Goal: Task Accomplishment & Management: Complete application form

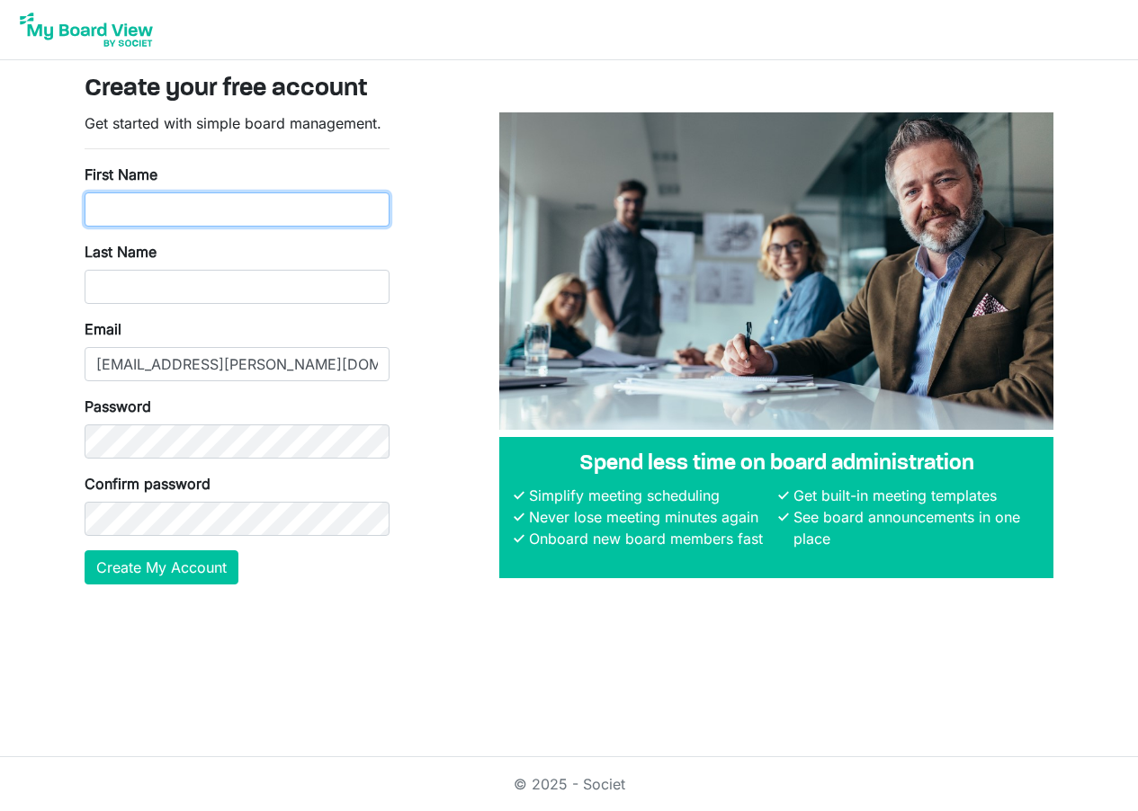
click at [275, 205] on input "First Name" at bounding box center [237, 210] width 305 height 34
type input "Doug"
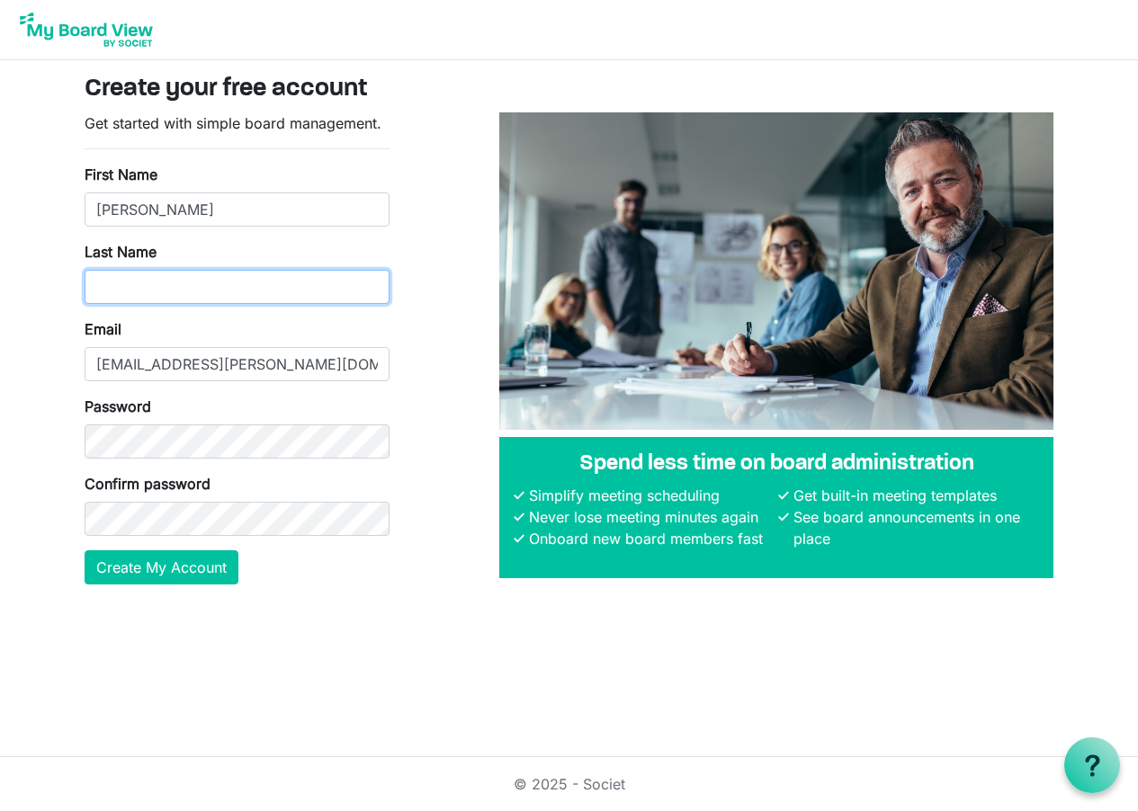
click at [181, 286] on input "Last Name" at bounding box center [237, 287] width 305 height 34
type input "Greenfield"
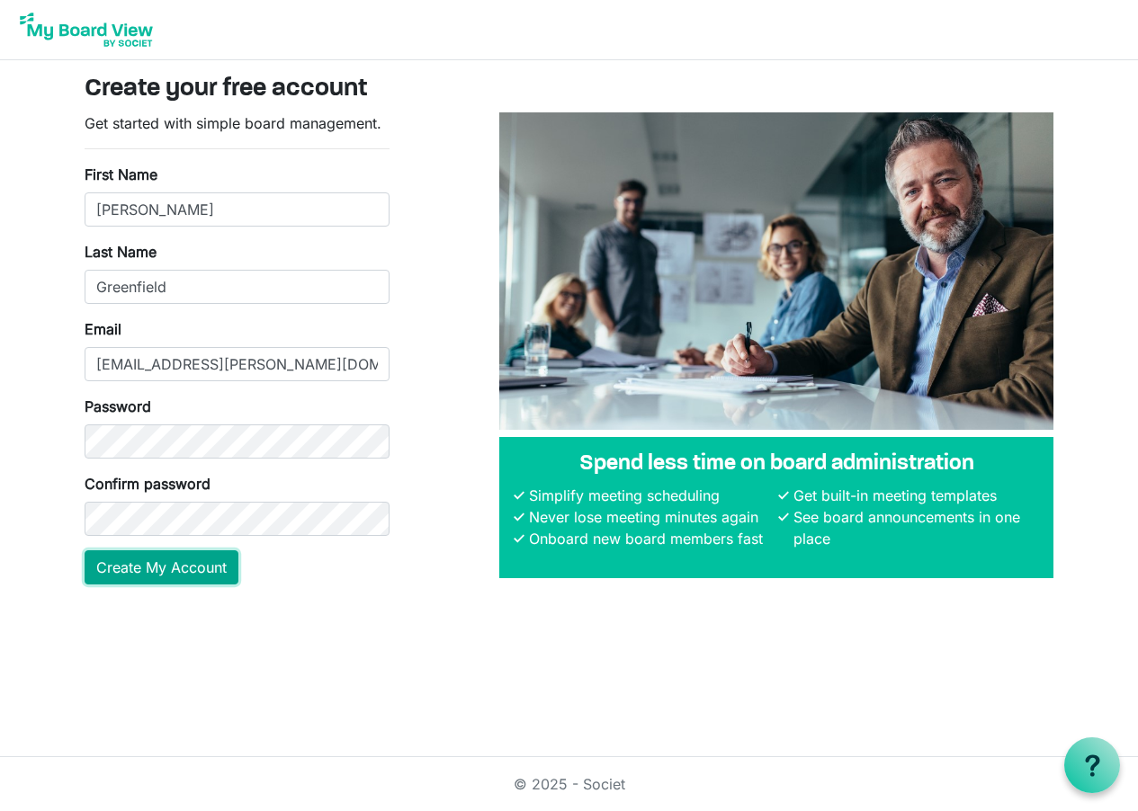
click at [177, 567] on button "Create My Account" at bounding box center [162, 568] width 154 height 34
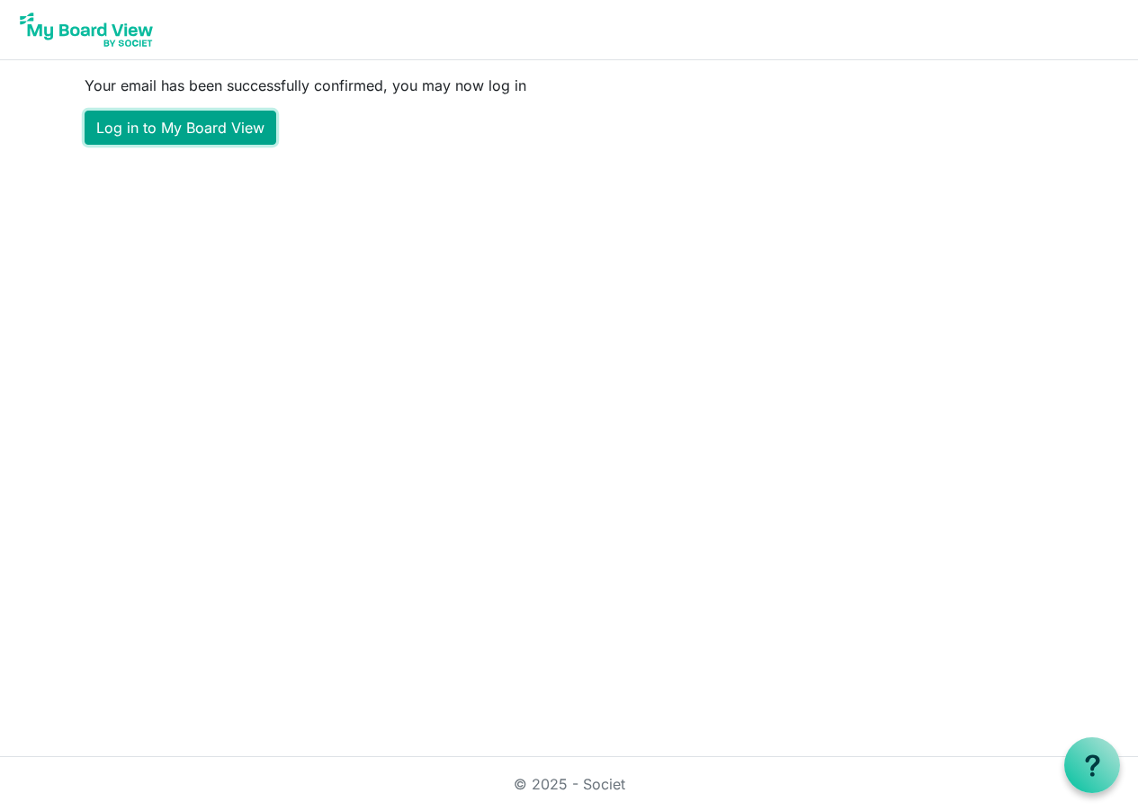
click at [244, 122] on link "Log in to My Board View" at bounding box center [181, 128] width 192 height 34
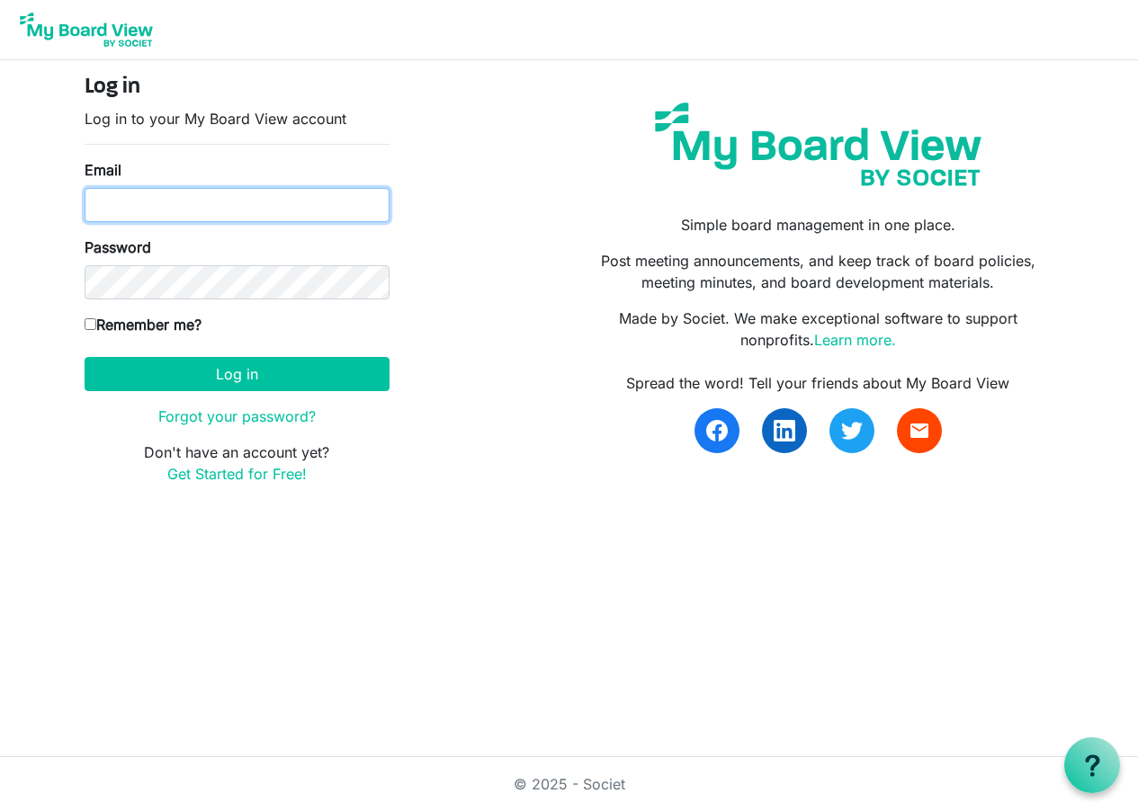
click at [182, 213] on input "Email" at bounding box center [237, 205] width 305 height 34
type input "[EMAIL_ADDRESS][PERSON_NAME][DOMAIN_NAME]"
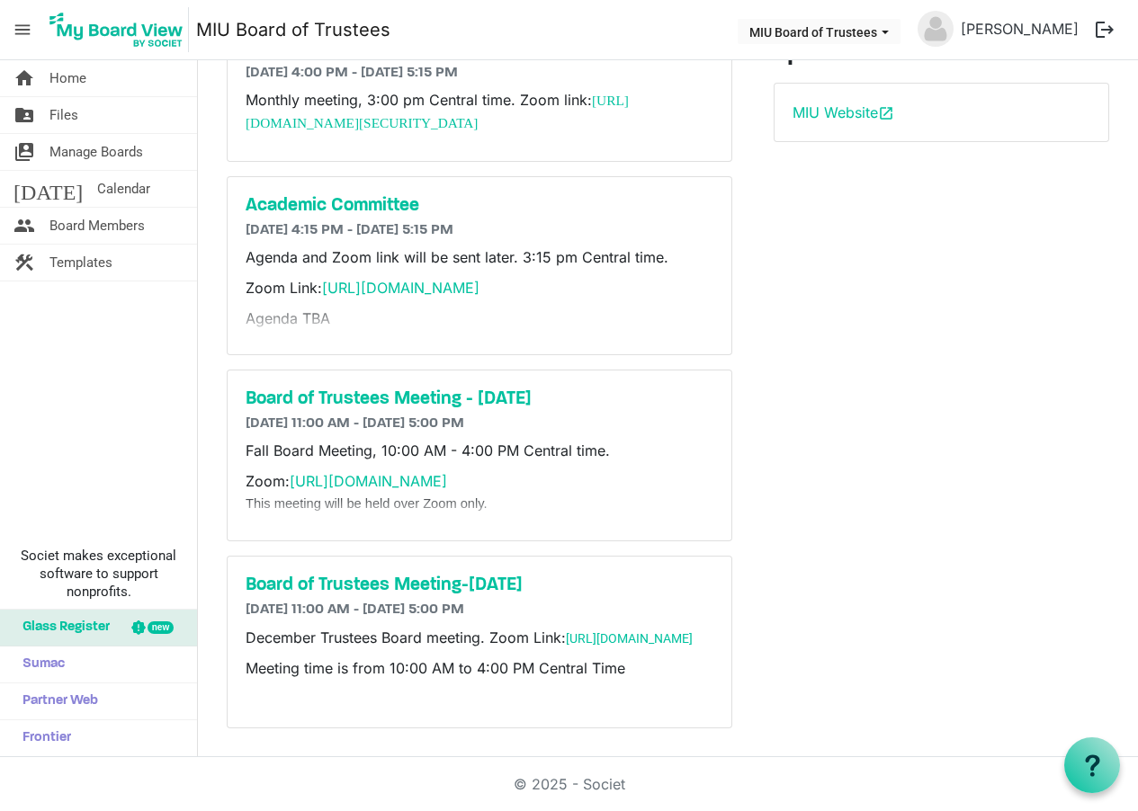
scroll to position [363, 0]
click at [946, 22] on img at bounding box center [936, 29] width 36 height 36
click at [986, 26] on link "Doug Greenfield" at bounding box center [1020, 29] width 132 height 36
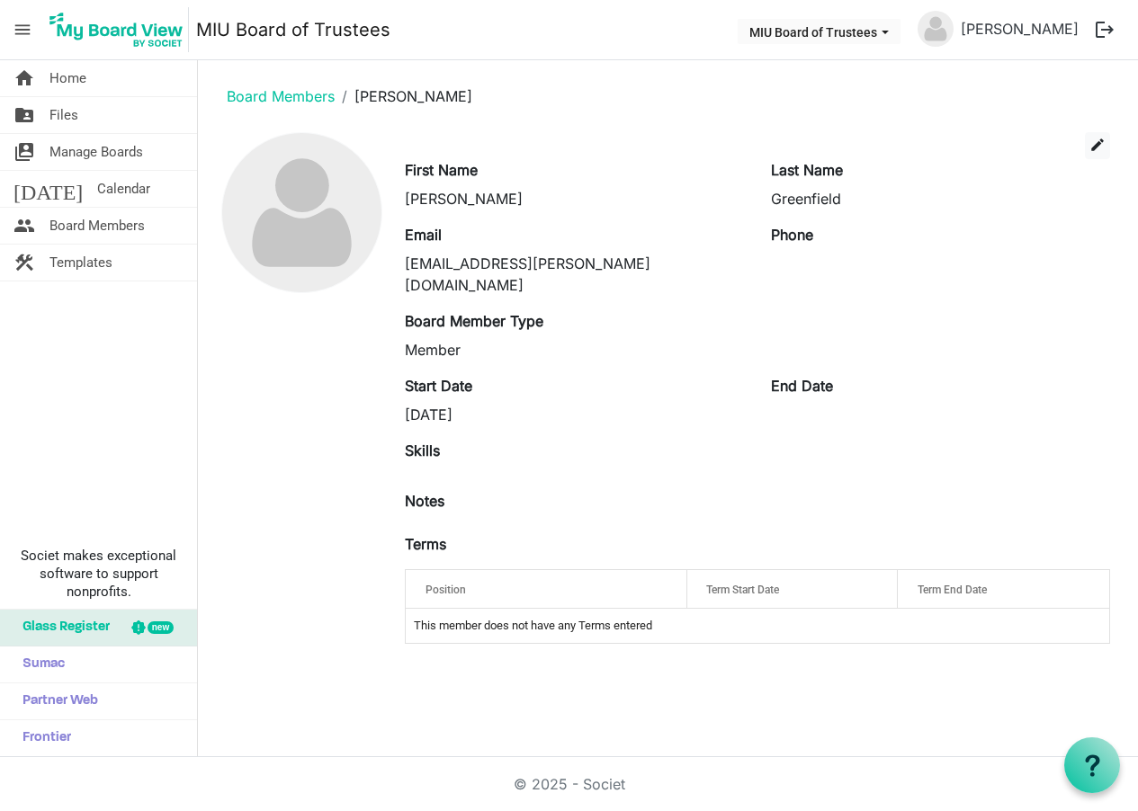
click at [542, 577] on div "Position" at bounding box center [546, 590] width 256 height 26
click at [659, 582] on div at bounding box center [654, 586] width 9 height 9
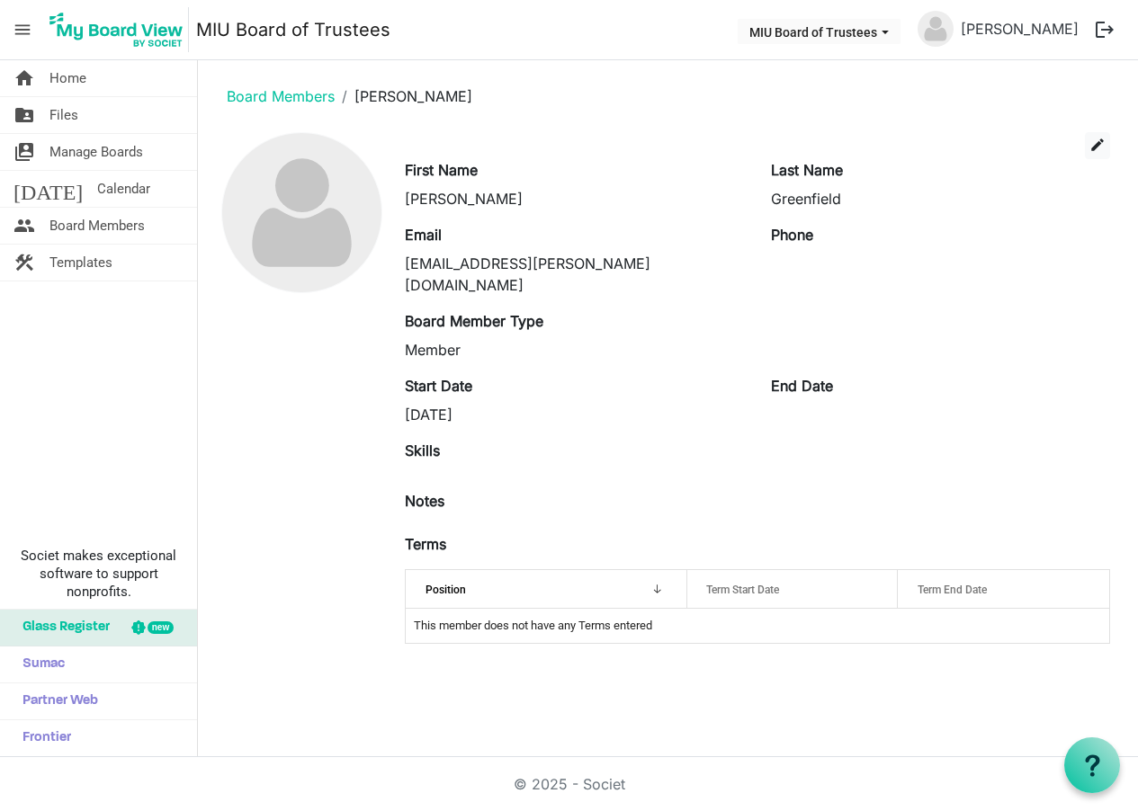
click at [659, 582] on div at bounding box center [654, 586] width 9 height 9
click at [1103, 31] on button "logout" at bounding box center [1105, 30] width 38 height 38
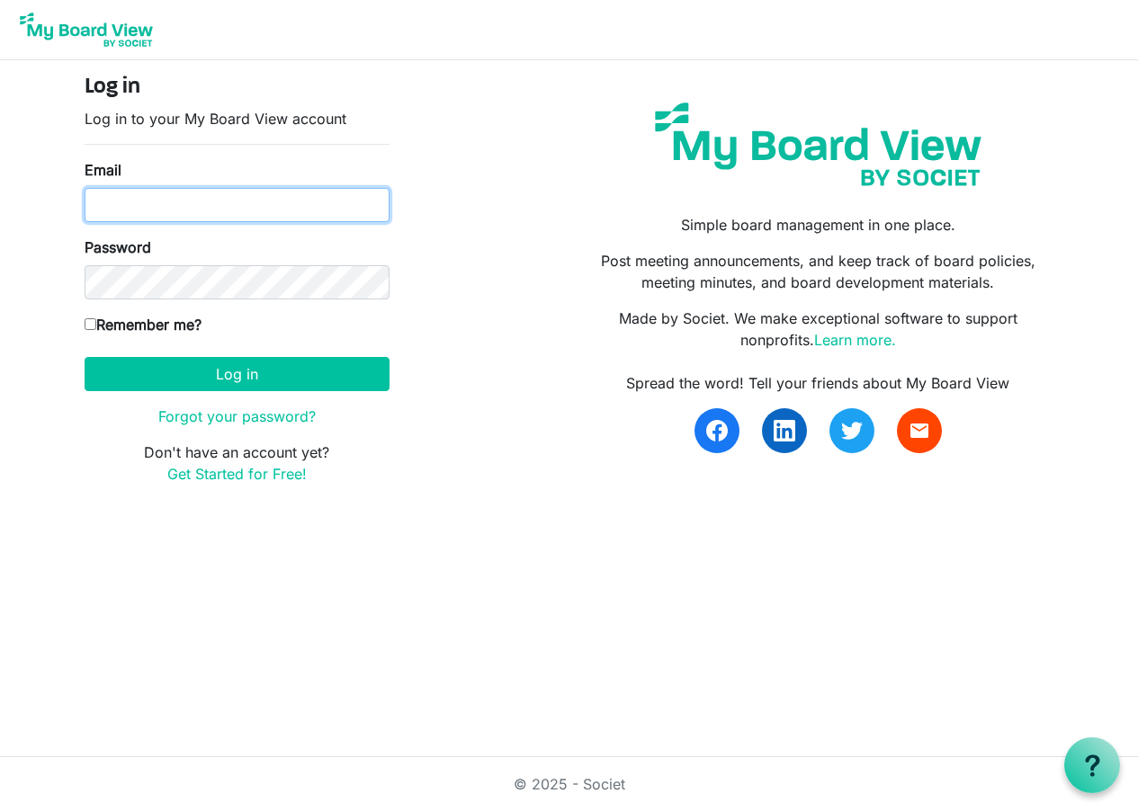
click at [213, 205] on input "Email" at bounding box center [237, 205] width 305 height 34
type input "[EMAIL_ADDRESS][PERSON_NAME][DOMAIN_NAME]"
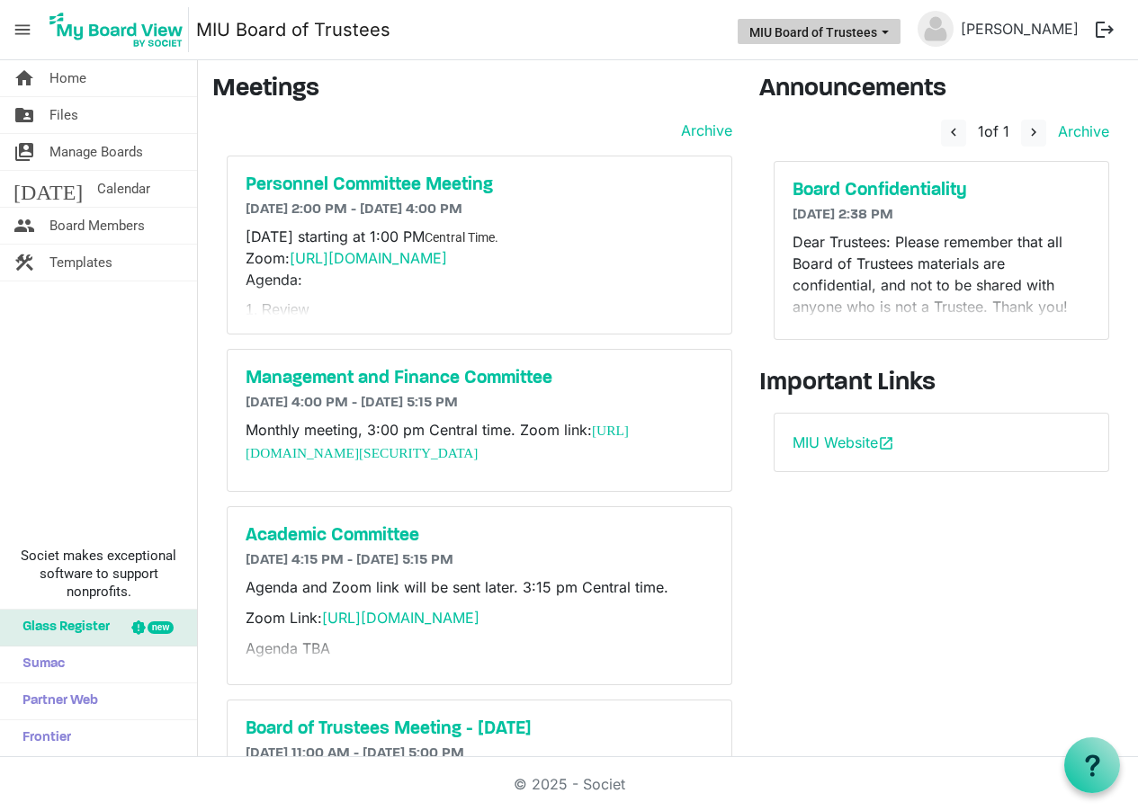
click at [893, 31] on span "MIU Board of Trustees dropdownbutton" at bounding box center [885, 32] width 16 height 7
click at [938, 26] on img at bounding box center [936, 29] width 36 height 36
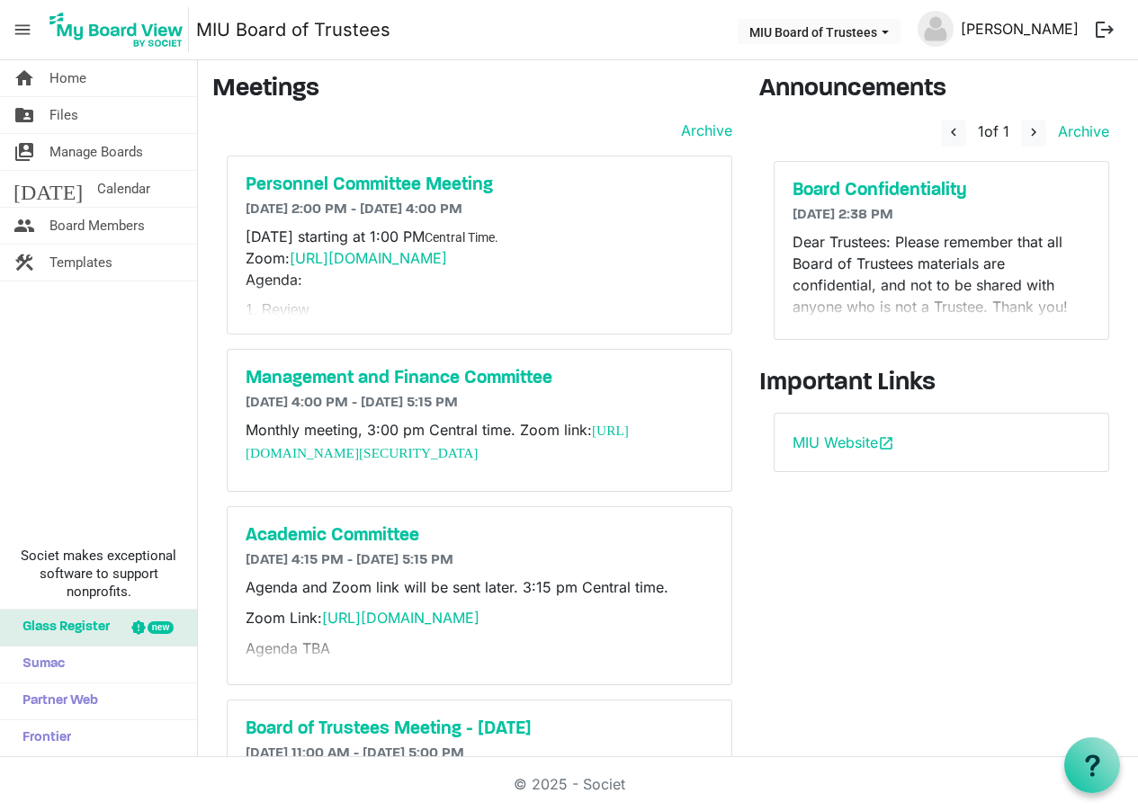
click at [989, 28] on link "[PERSON_NAME]" at bounding box center [1020, 29] width 132 height 36
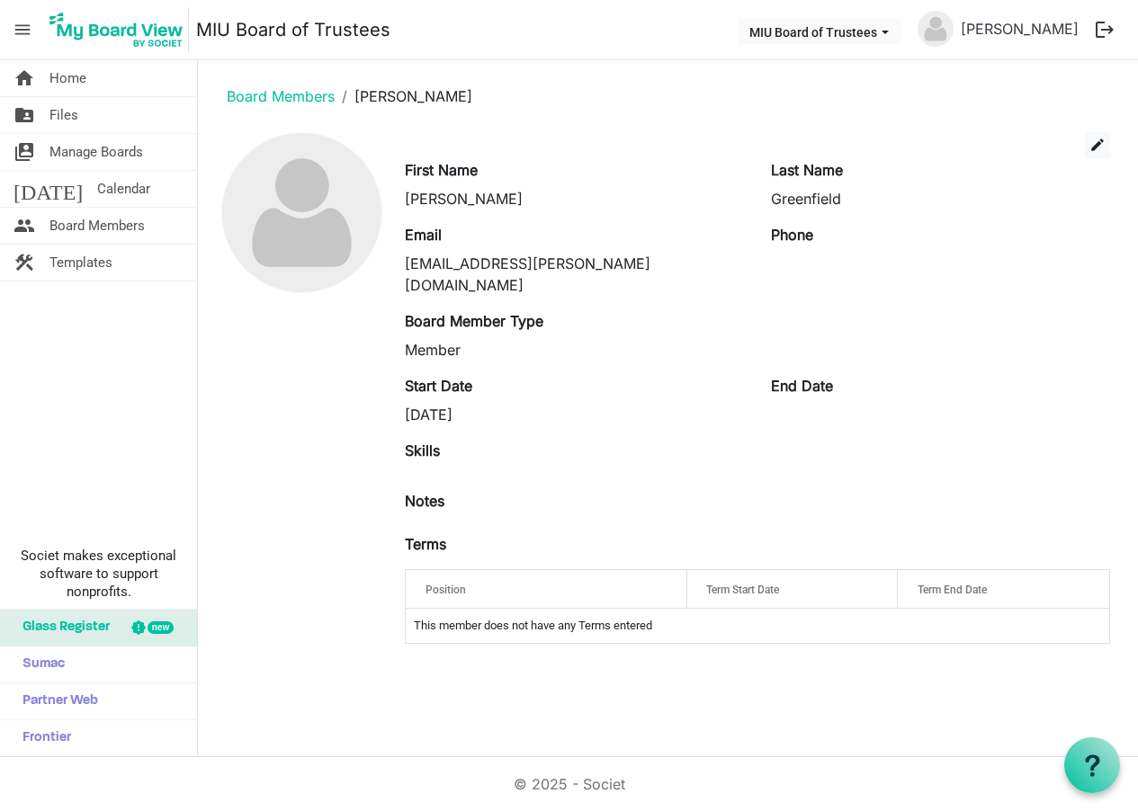
click at [558, 577] on div "Position" at bounding box center [546, 590] width 256 height 26
click at [559, 577] on div "Position" at bounding box center [546, 590] width 256 height 26
click at [560, 577] on div "Position" at bounding box center [546, 590] width 256 height 26
click at [563, 577] on div "Position" at bounding box center [546, 590] width 256 height 26
click at [946, 28] on img at bounding box center [936, 29] width 36 height 36
